Goal: Connect with others: Connect with others

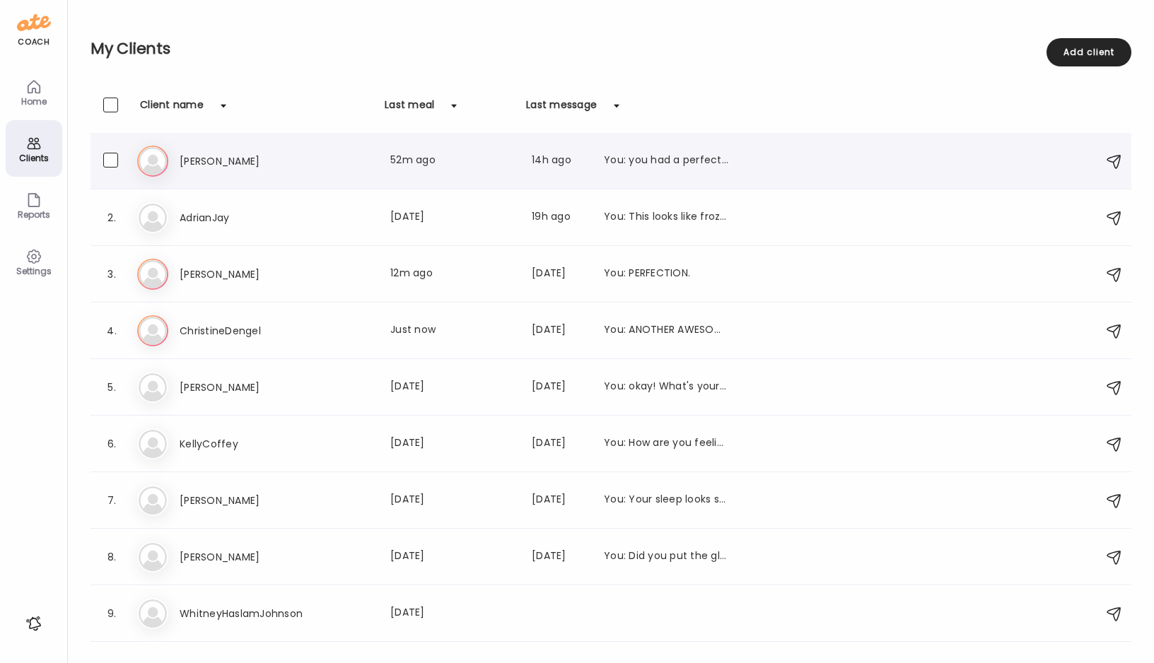
click at [194, 161] on h3 "[PERSON_NAME]" at bounding box center [242, 161] width 124 height 17
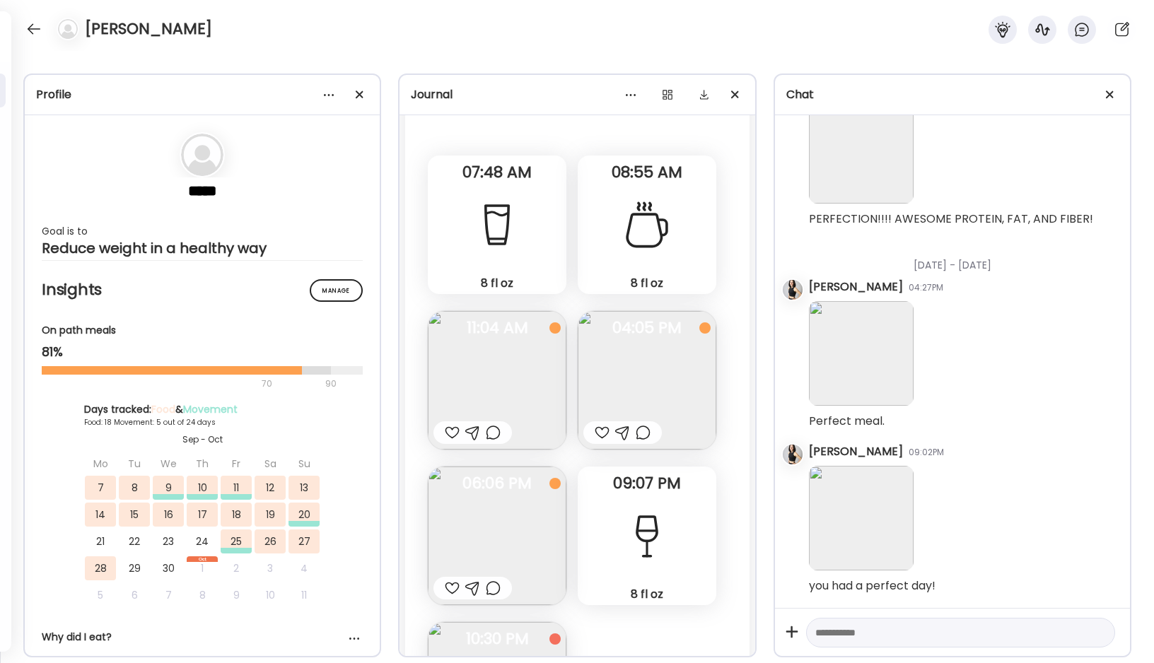
scroll to position [14916, 0]
click at [516, 382] on img at bounding box center [497, 379] width 139 height 139
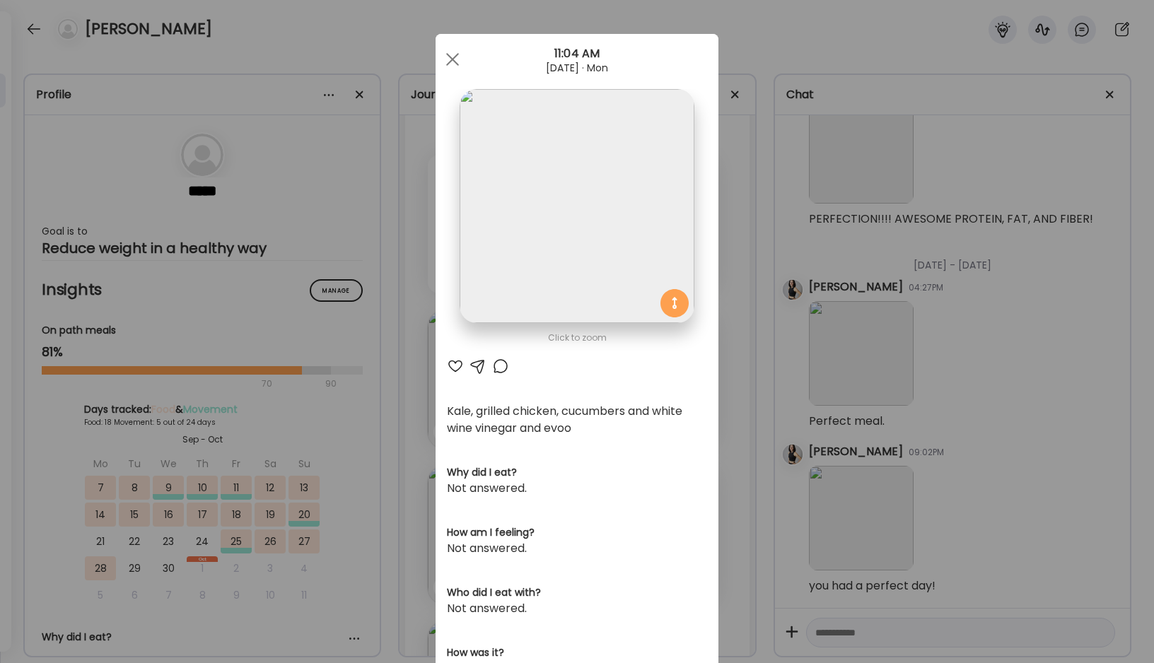
click at [458, 363] on div at bounding box center [455, 366] width 17 height 17
click at [449, 55] on span at bounding box center [452, 59] width 13 height 13
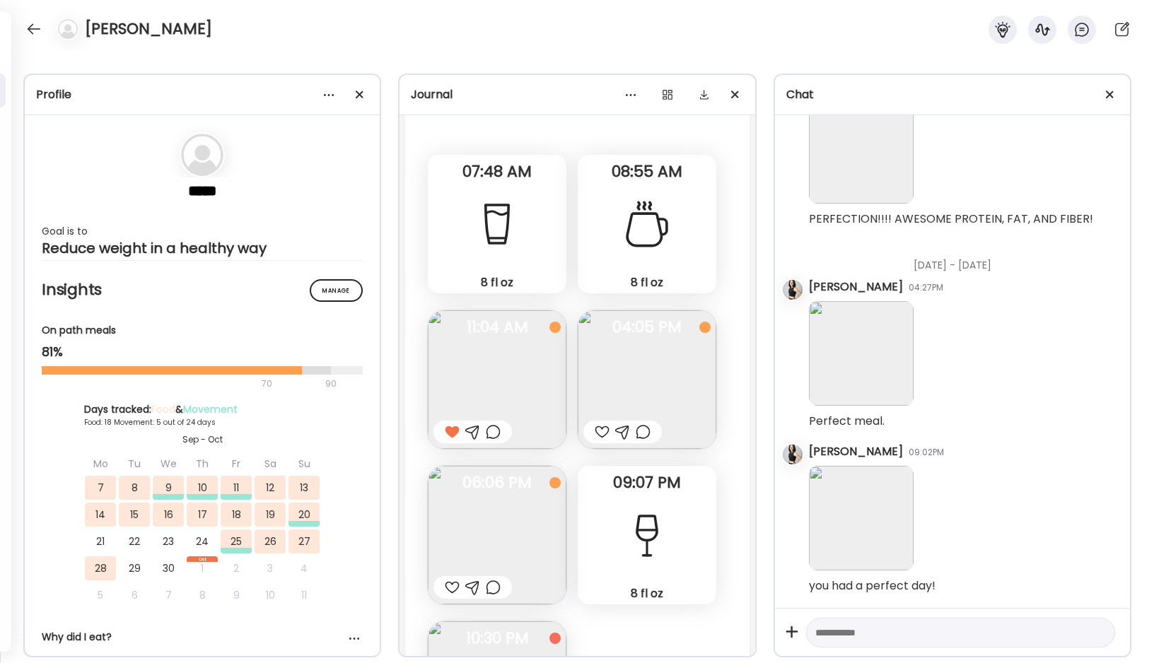
click at [654, 376] on img at bounding box center [647, 379] width 139 height 139
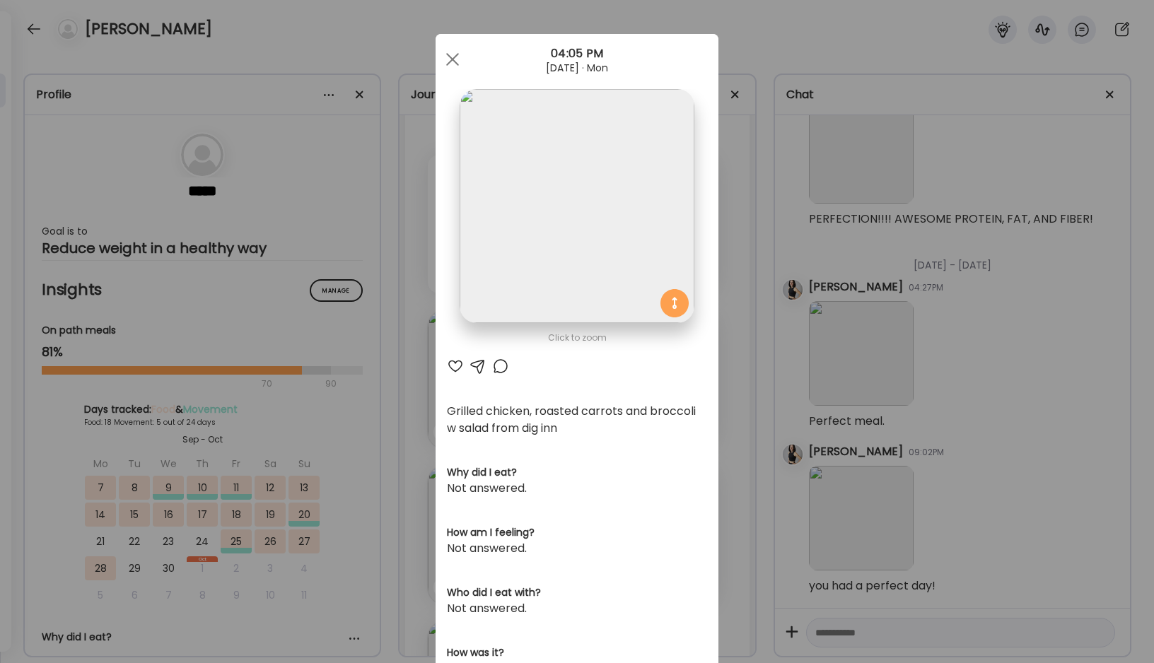
click at [453, 367] on div at bounding box center [455, 366] width 17 height 17
click at [454, 57] on span at bounding box center [452, 59] width 13 height 13
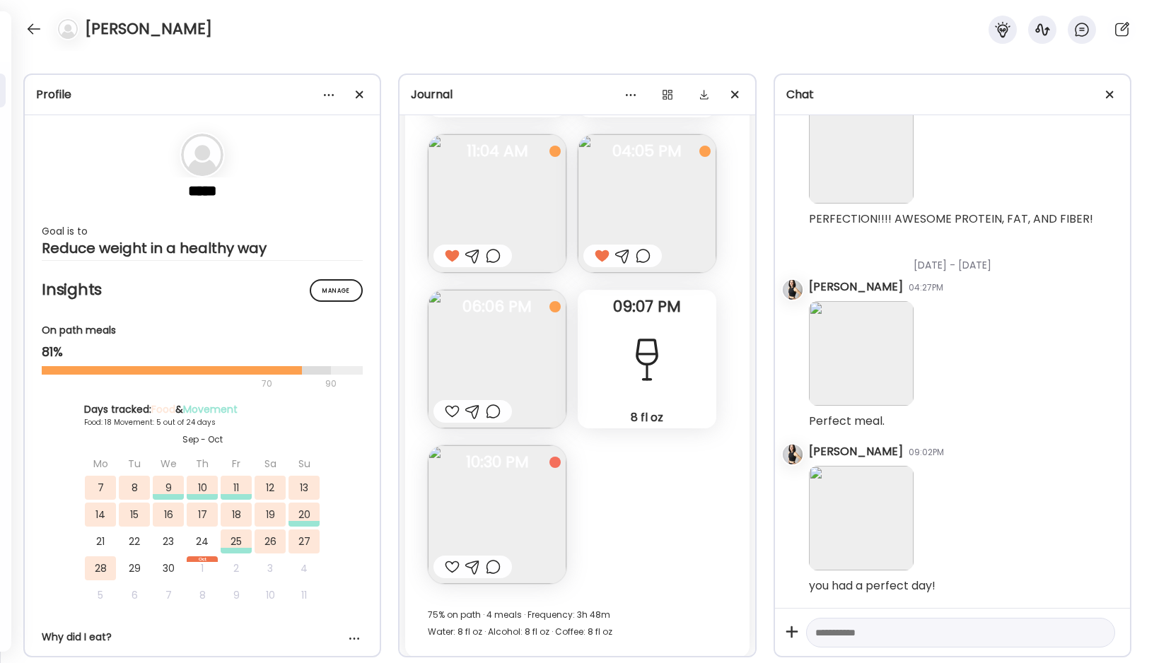
scroll to position [15093, 0]
click at [479, 352] on img at bounding box center [497, 358] width 139 height 139
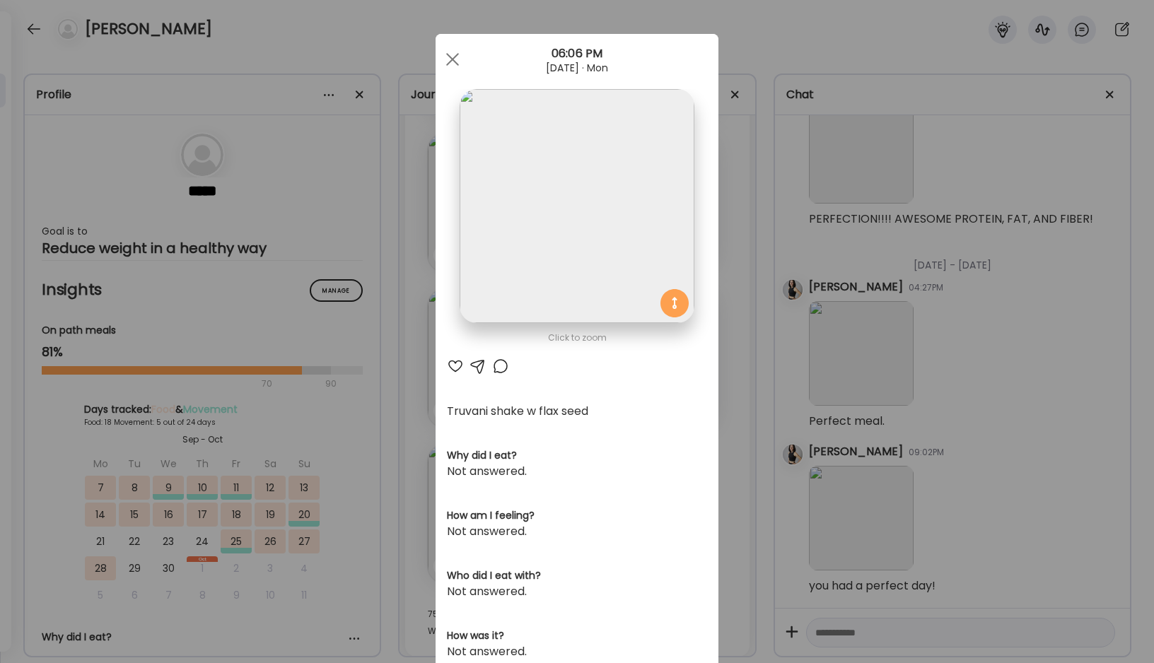
click at [455, 366] on div at bounding box center [455, 366] width 17 height 17
click at [454, 55] on div at bounding box center [452, 59] width 28 height 28
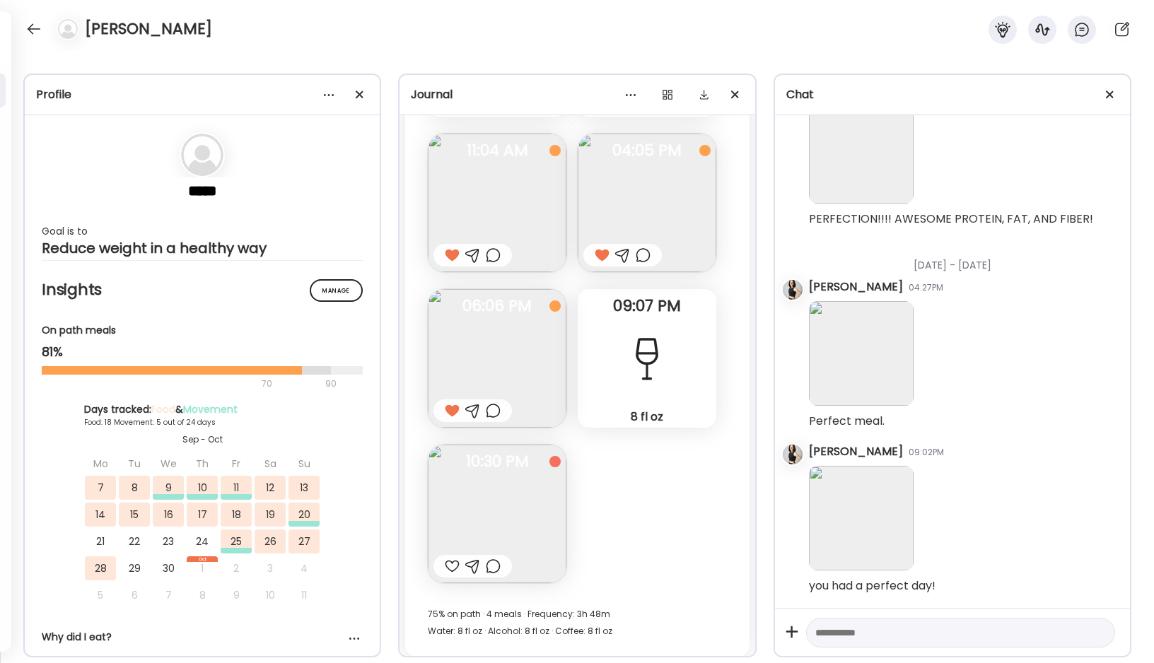
click at [477, 496] on img at bounding box center [497, 514] width 139 height 139
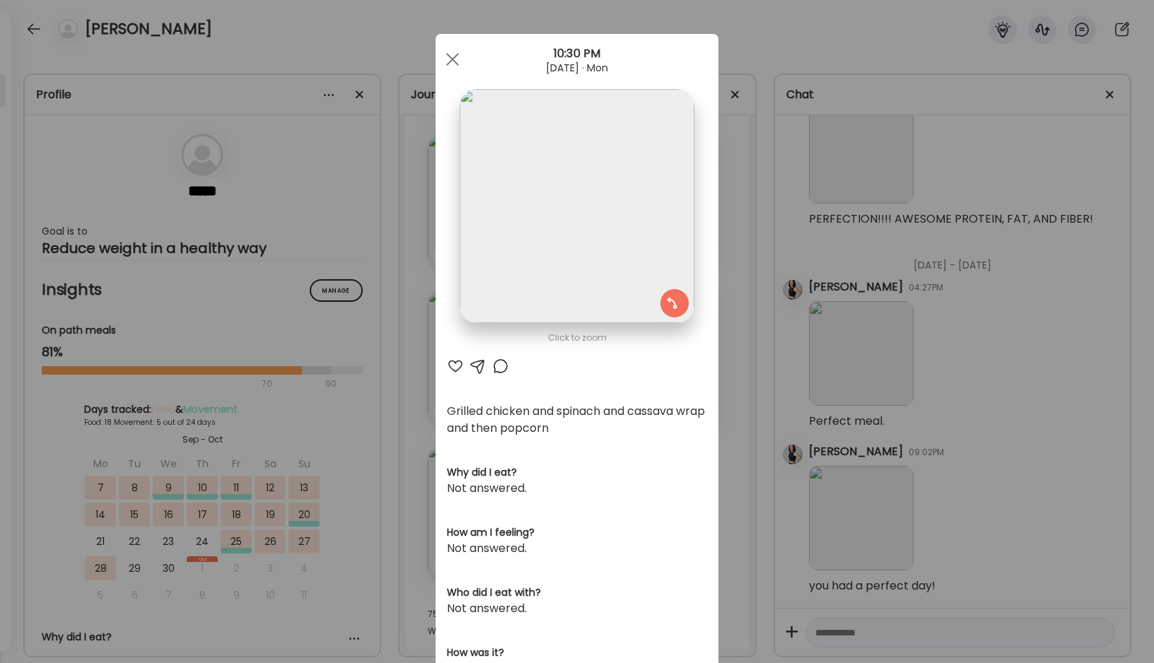
click at [453, 366] on div at bounding box center [455, 366] width 17 height 17
click at [450, 60] on div at bounding box center [452, 59] width 28 height 28
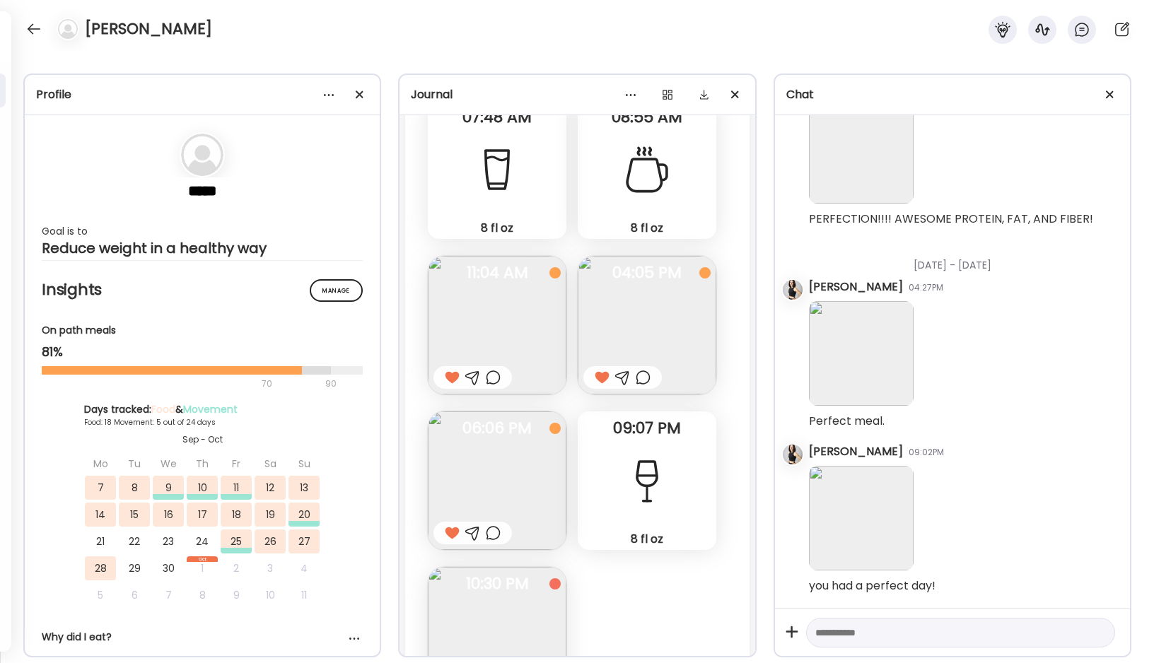
scroll to position [14974, 0]
